Goal: Task Accomplishment & Management: Complete application form

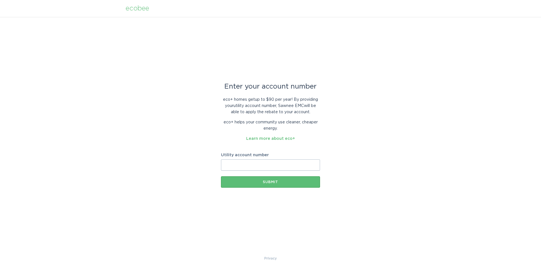
click at [267, 165] on input "Utility account number" at bounding box center [270, 164] width 99 height 11
type input "2431125000"
click at [265, 179] on button "Submit" at bounding box center [270, 181] width 99 height 11
